Goal: Transaction & Acquisition: Purchase product/service

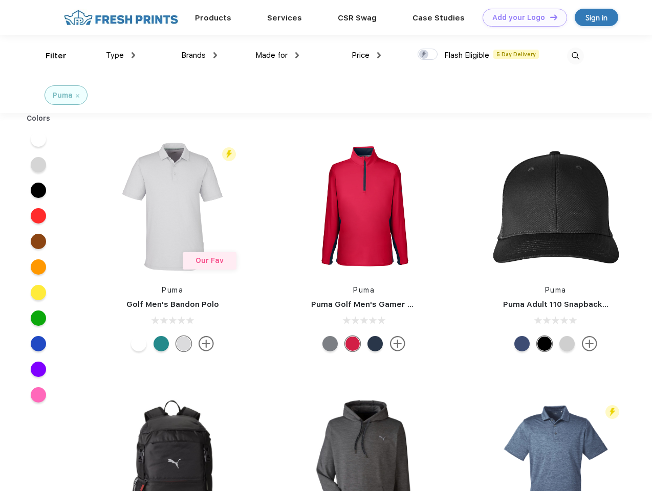
click at [521, 17] on link "Add your Logo Design Tool" at bounding box center [524, 18] width 84 height 18
click at [0, 0] on div "Design Tool" at bounding box center [0, 0] width 0 height 0
click at [549, 17] on link "Add your Logo Design Tool" at bounding box center [524, 18] width 84 height 18
click at [49, 56] on div "Filter" at bounding box center [56, 56] width 21 height 12
click at [121, 55] on span "Type" at bounding box center [115, 55] width 18 height 9
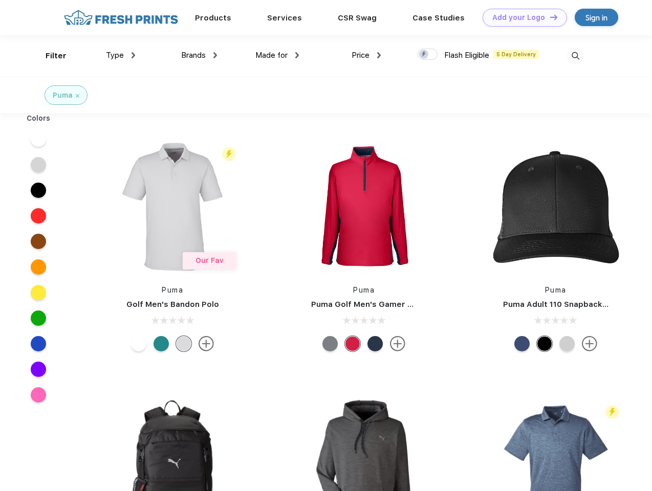
click at [199, 55] on span "Brands" at bounding box center [193, 55] width 25 height 9
click at [277, 55] on span "Made for" at bounding box center [271, 55] width 32 height 9
click at [366, 55] on span "Price" at bounding box center [360, 55] width 18 height 9
click at [428, 55] on div at bounding box center [427, 54] width 20 height 11
click at [424, 55] on input "checkbox" at bounding box center [420, 51] width 7 height 7
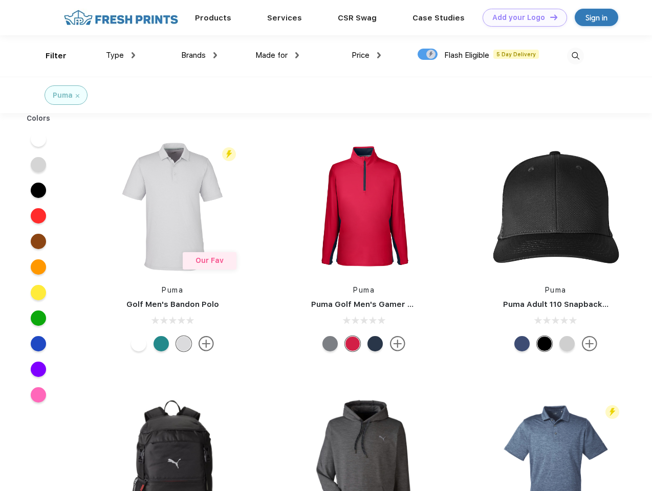
click at [575, 56] on img at bounding box center [575, 56] width 17 height 17
